Goal: Task Accomplishment & Management: Complete application form

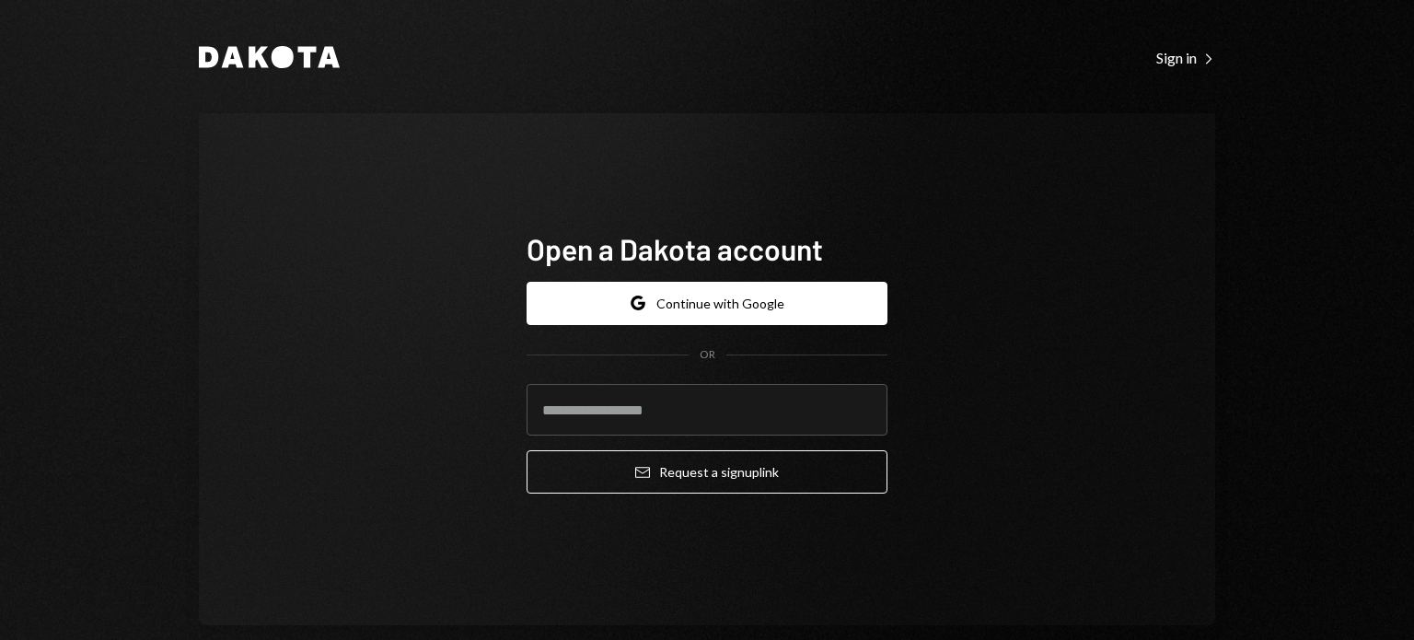
click at [758, 306] on button "Google Continue with Google" at bounding box center [706, 303] width 361 height 43
